Goal: Navigation & Orientation: Find specific page/section

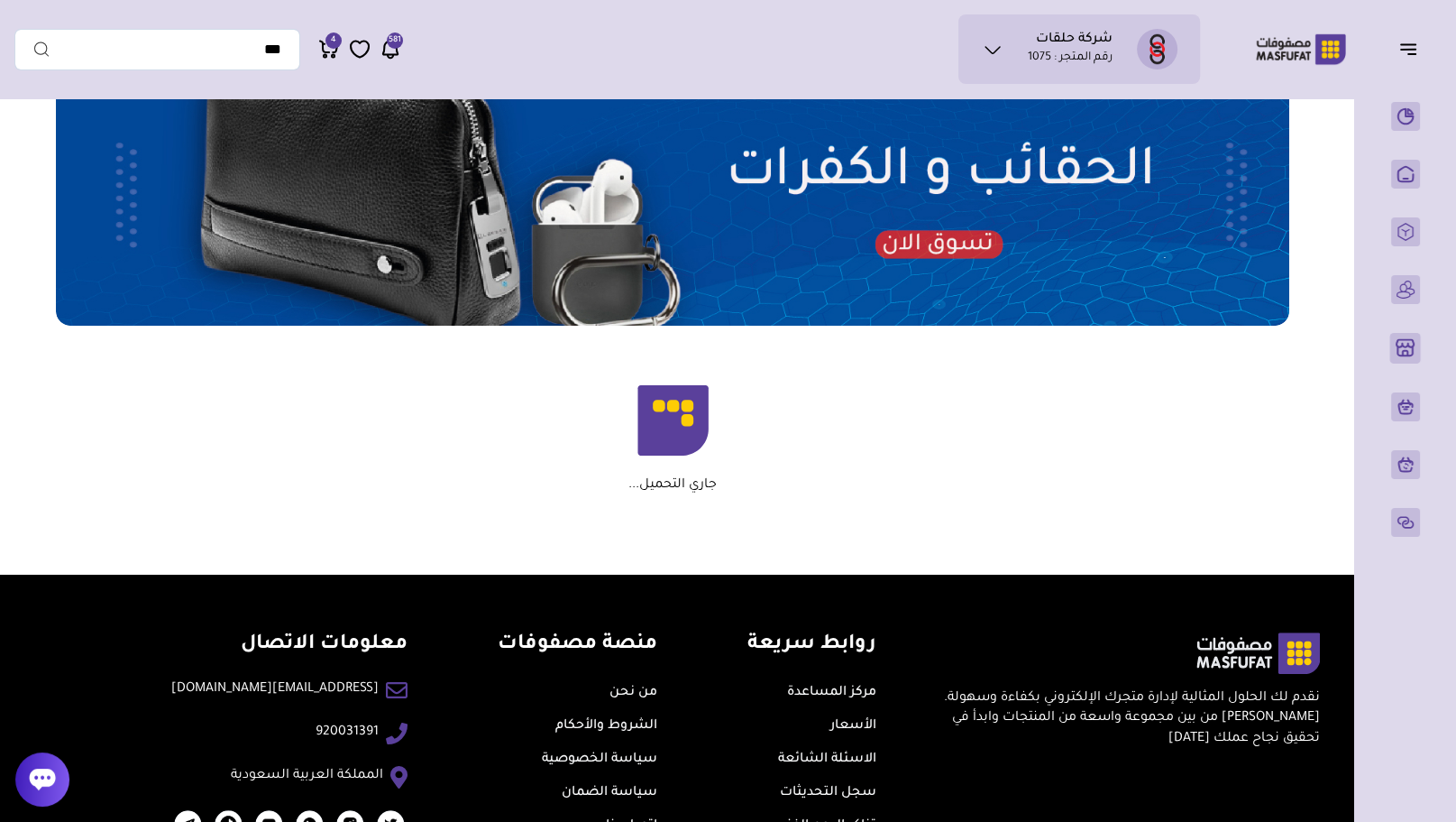
scroll to position [1042, 0]
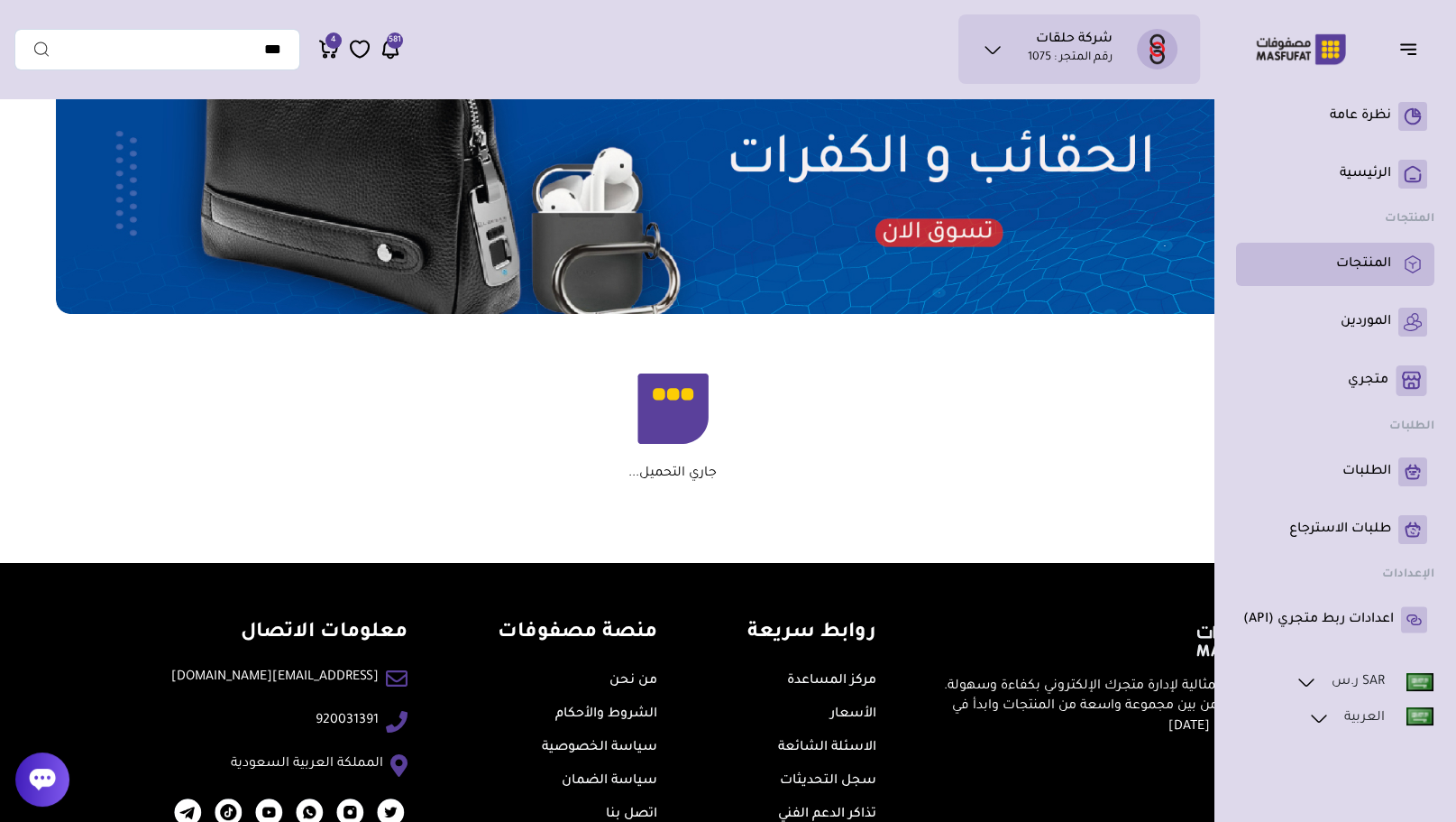
click at [1339, 263] on p "المنتجات" at bounding box center [1363, 263] width 55 height 18
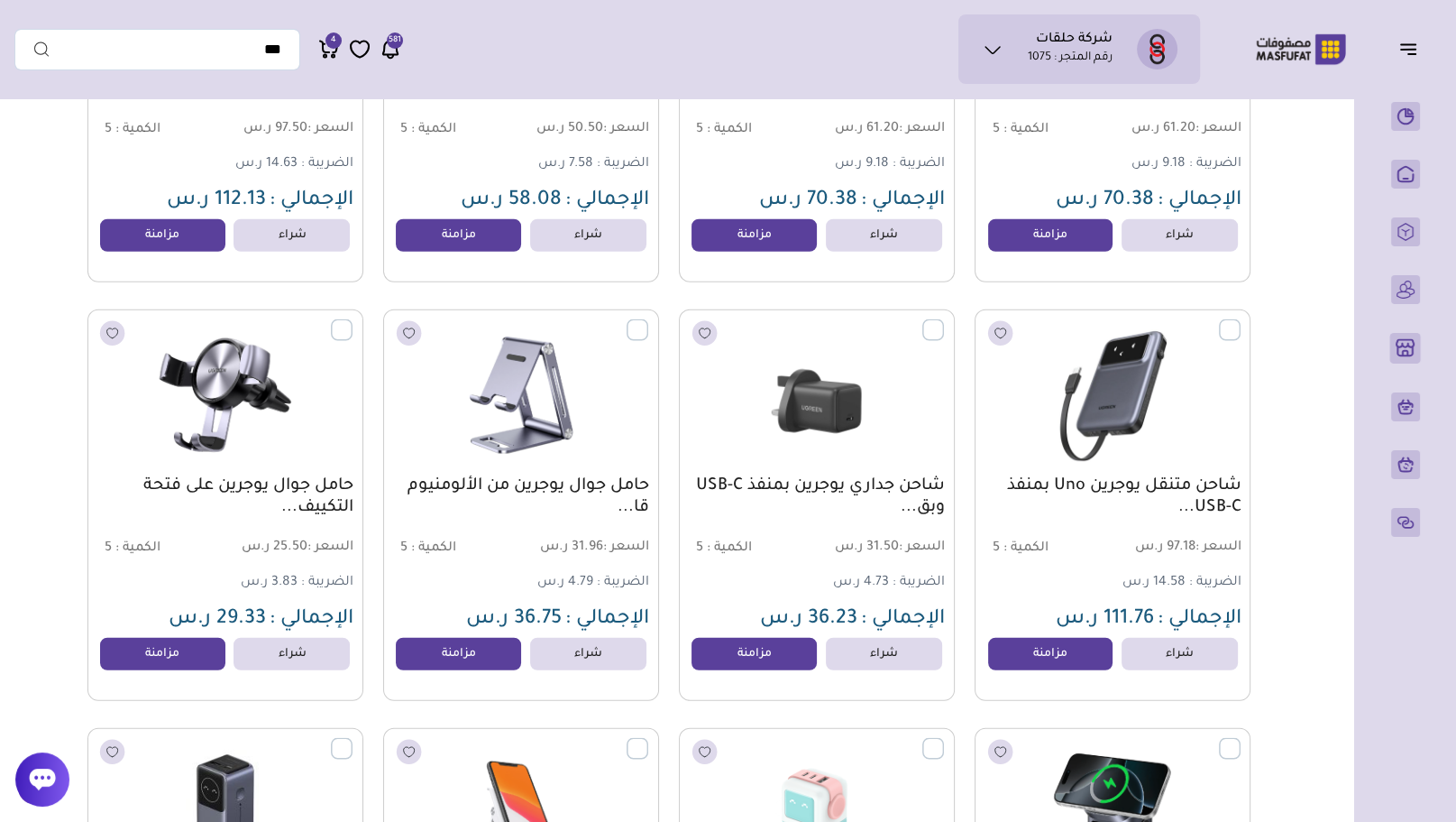
scroll to position [5742, 0]
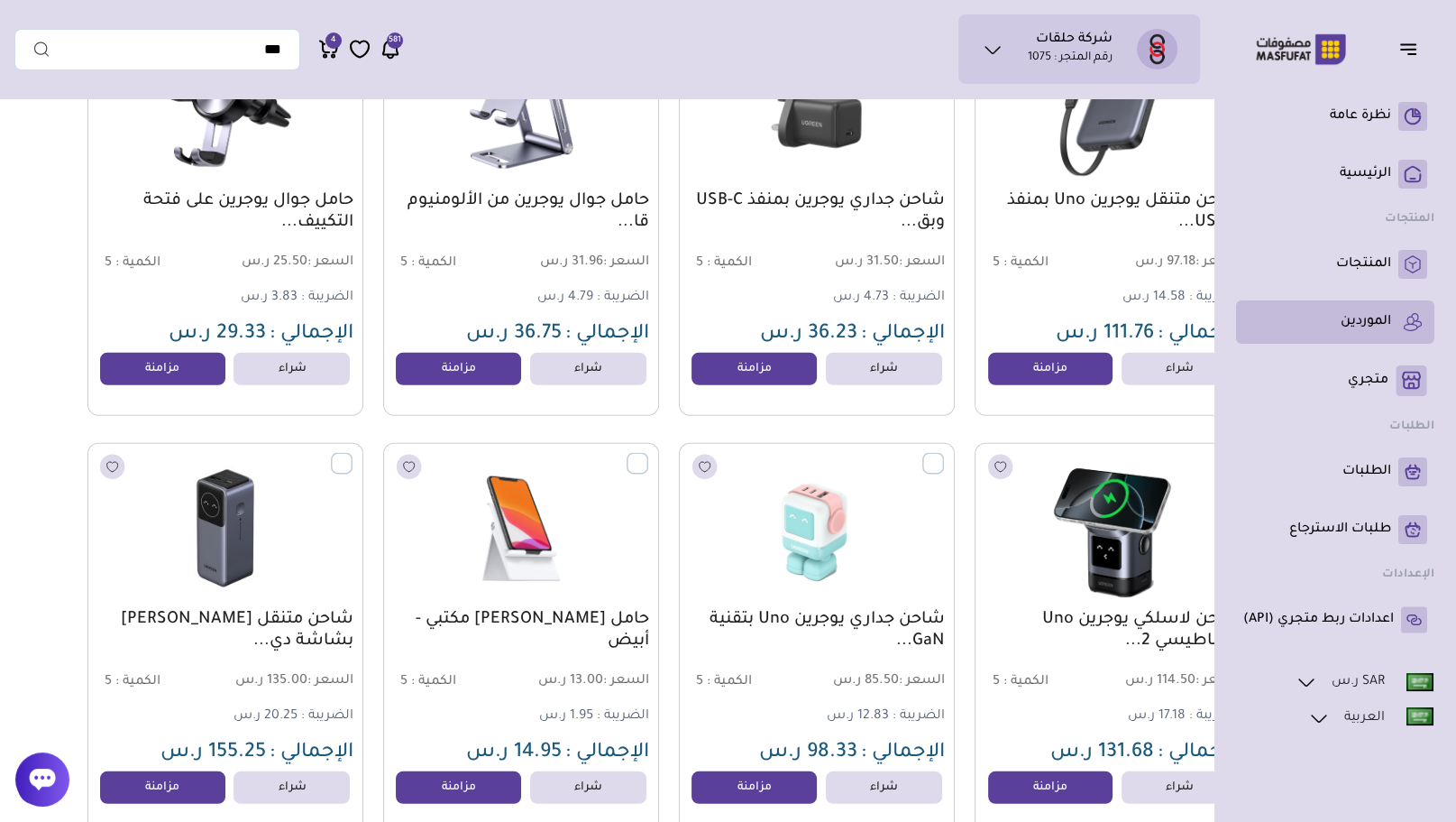
click at [1345, 301] on li "الموردين" at bounding box center [1335, 322] width 198 height 44
click at [1347, 317] on p "الموردين" at bounding box center [1366, 321] width 50 height 18
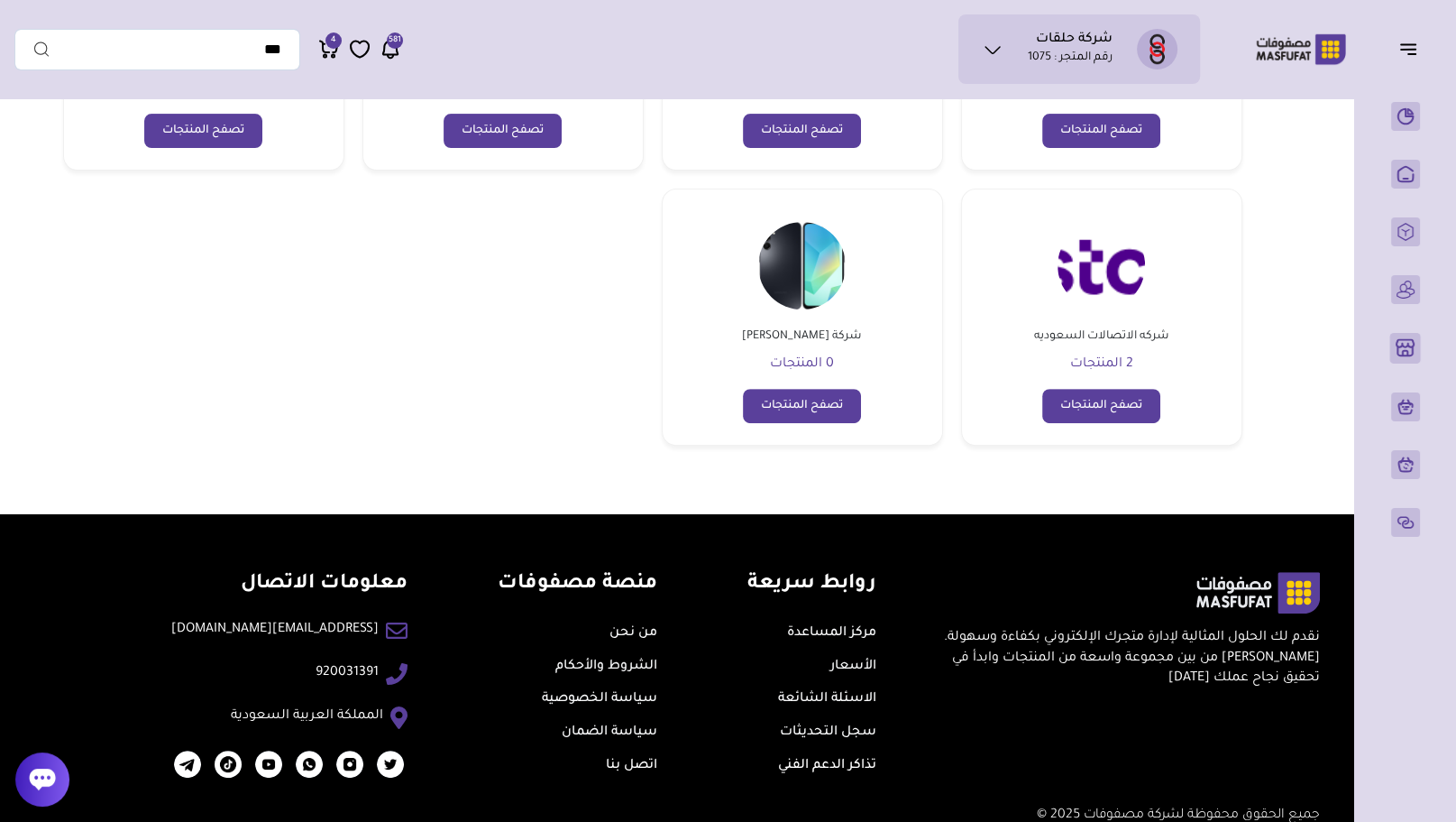
scroll to position [657, 0]
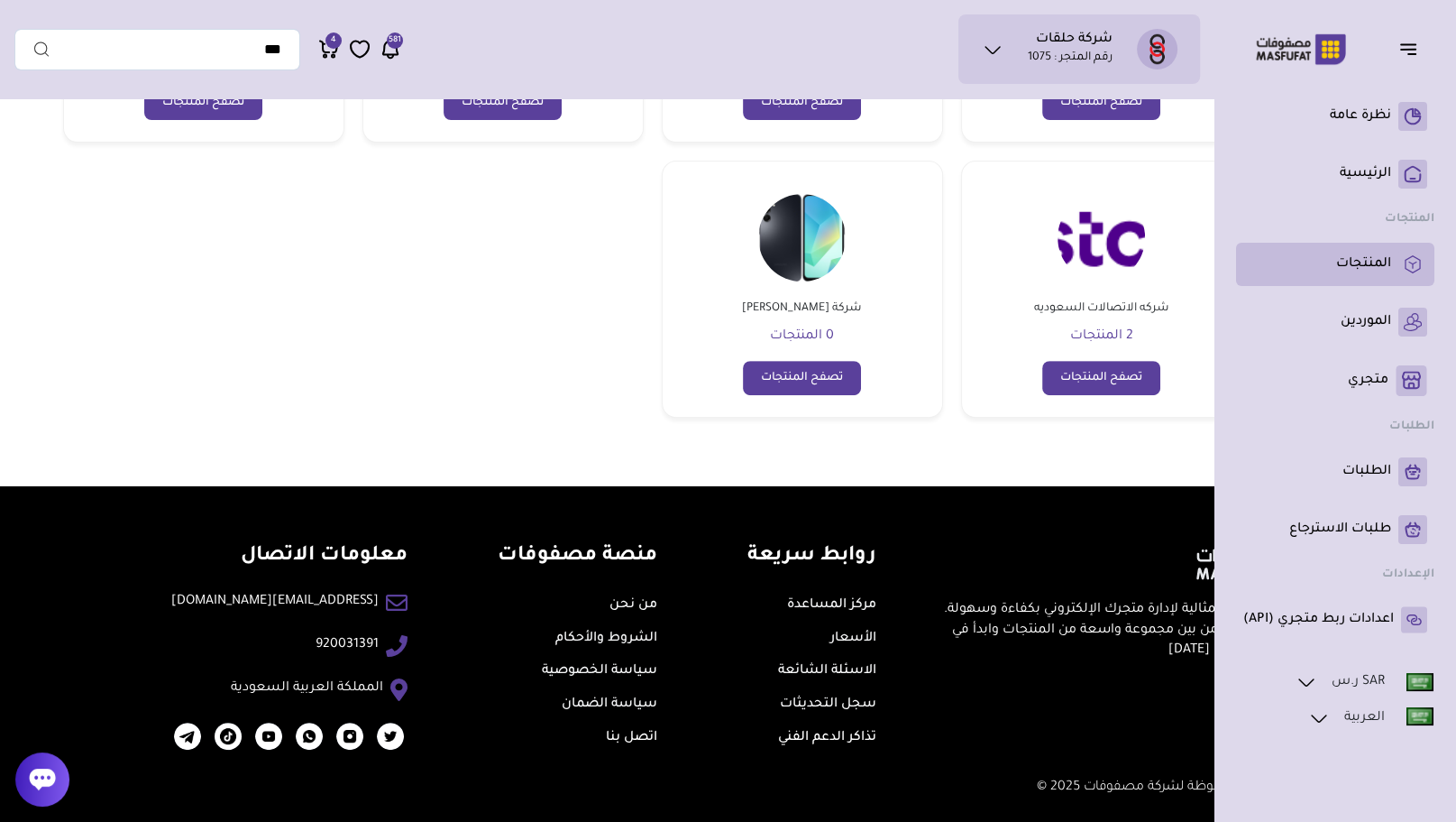
click at [1353, 262] on p "المنتجات" at bounding box center [1363, 263] width 55 height 18
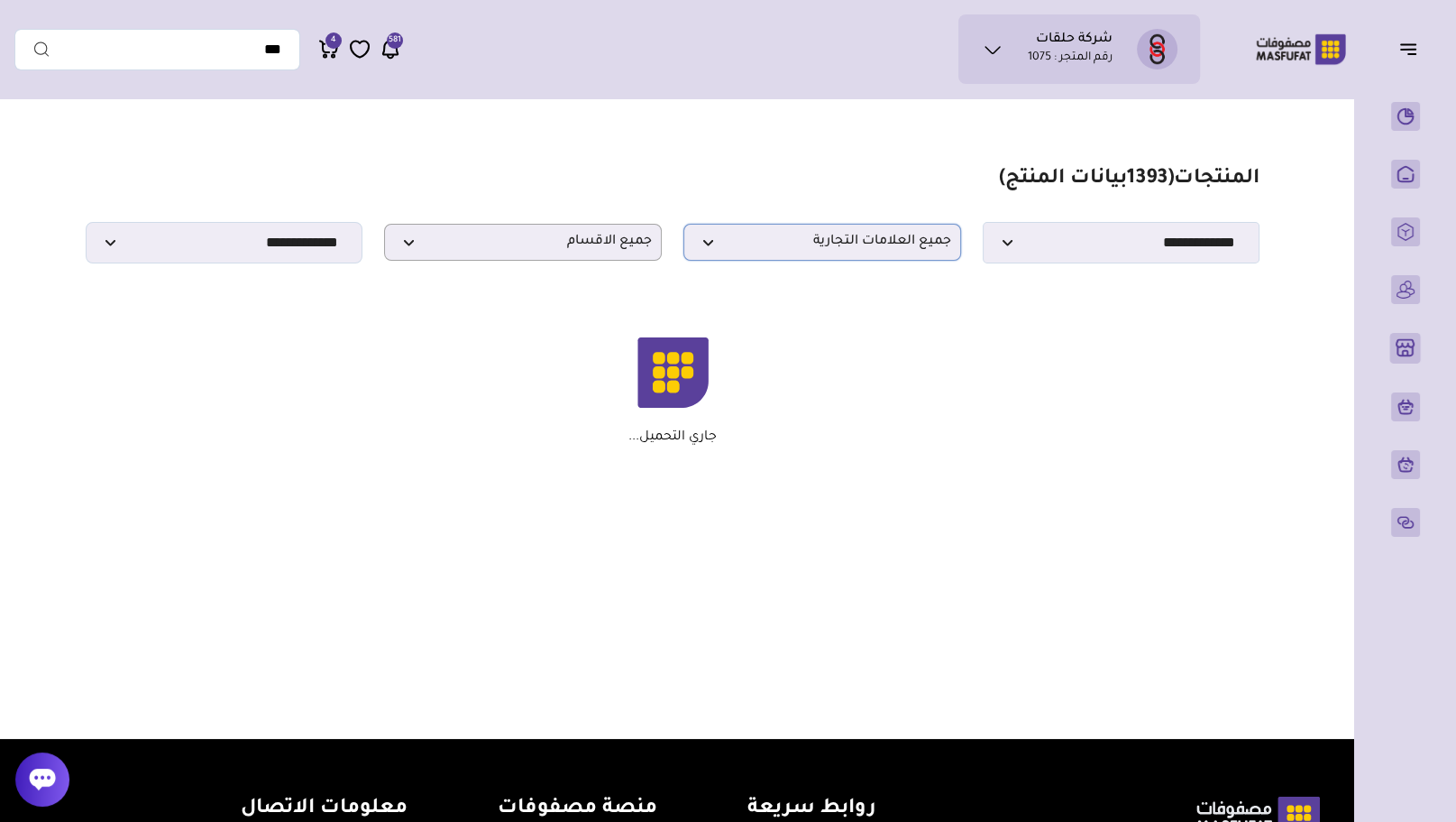
click at [853, 241] on span "جميع العلامات التجارية" at bounding box center [823, 242] width 258 height 17
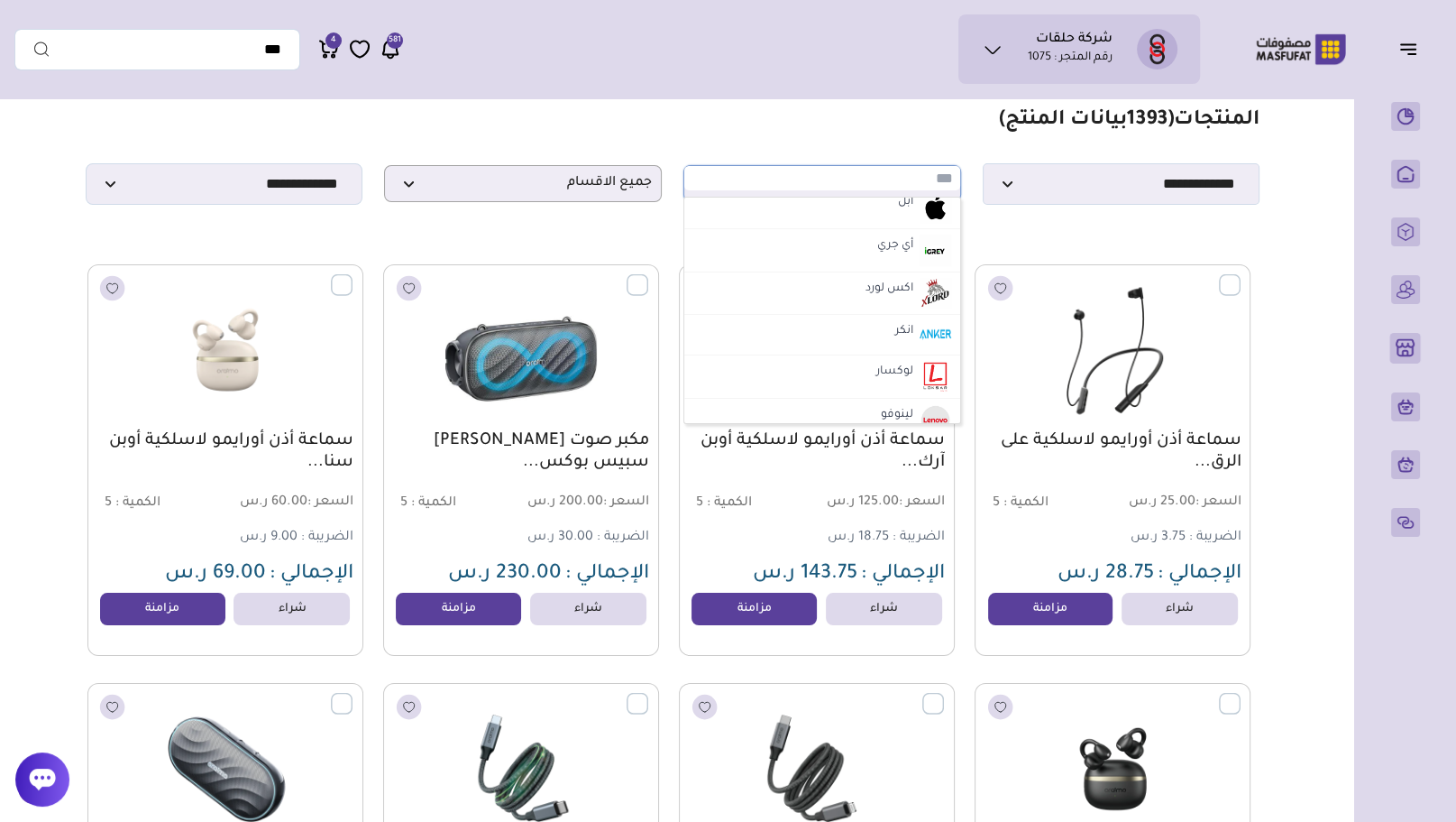
scroll to position [66, 0]
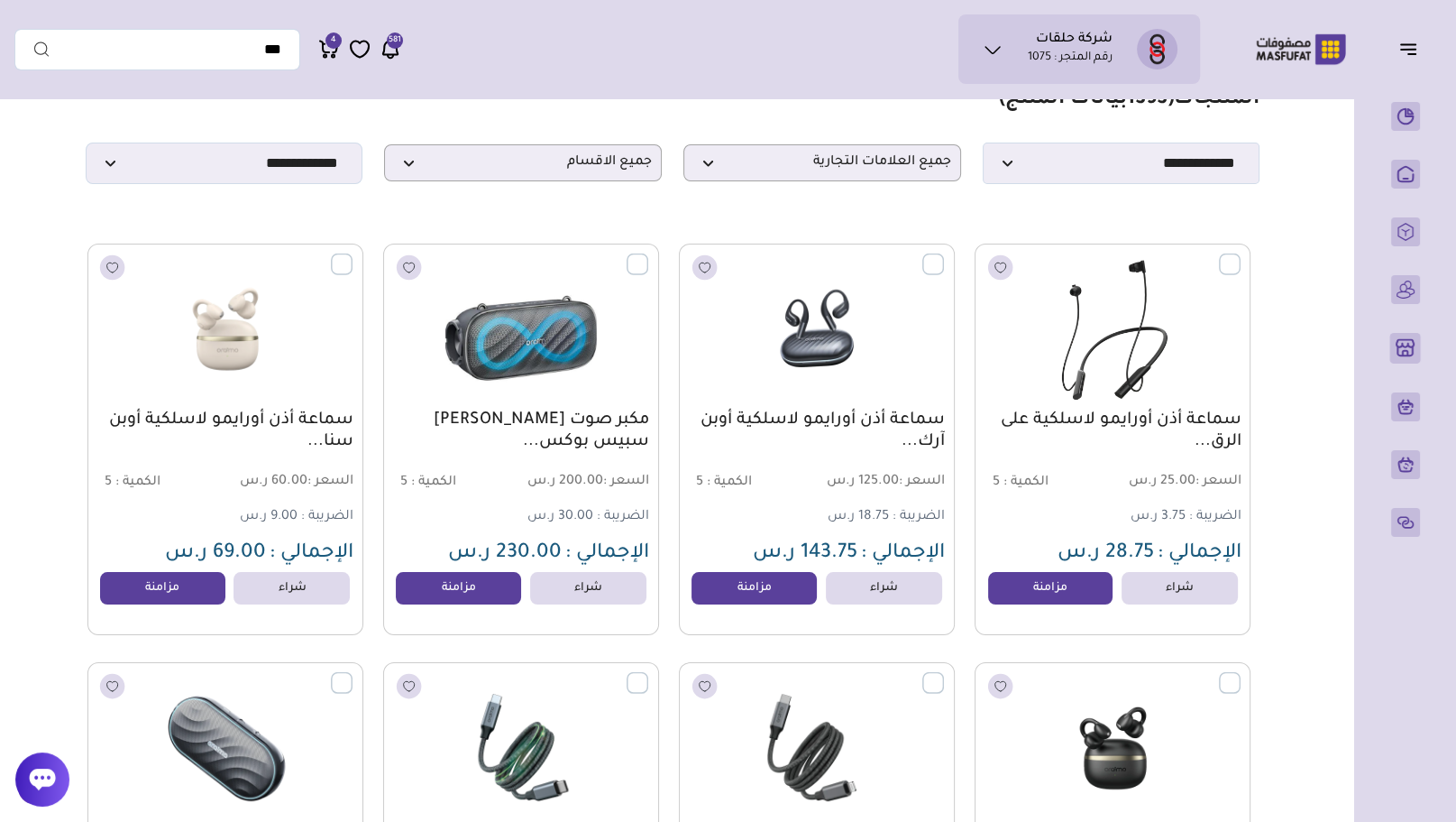
scroll to position [78, 0]
